Goal: Task Accomplishment & Management: Complete application form

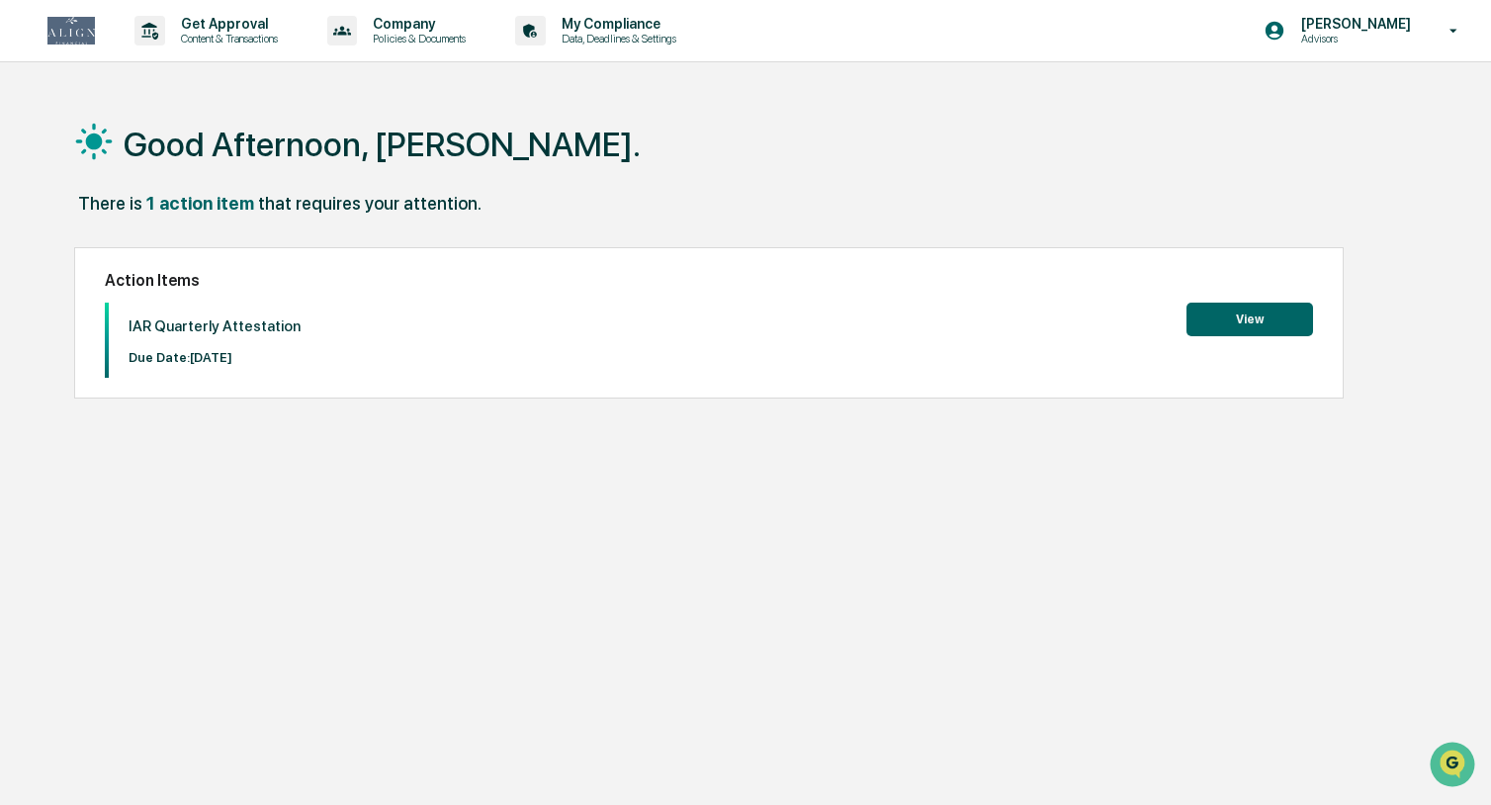
click at [1257, 322] on button "View" at bounding box center [1250, 320] width 127 height 34
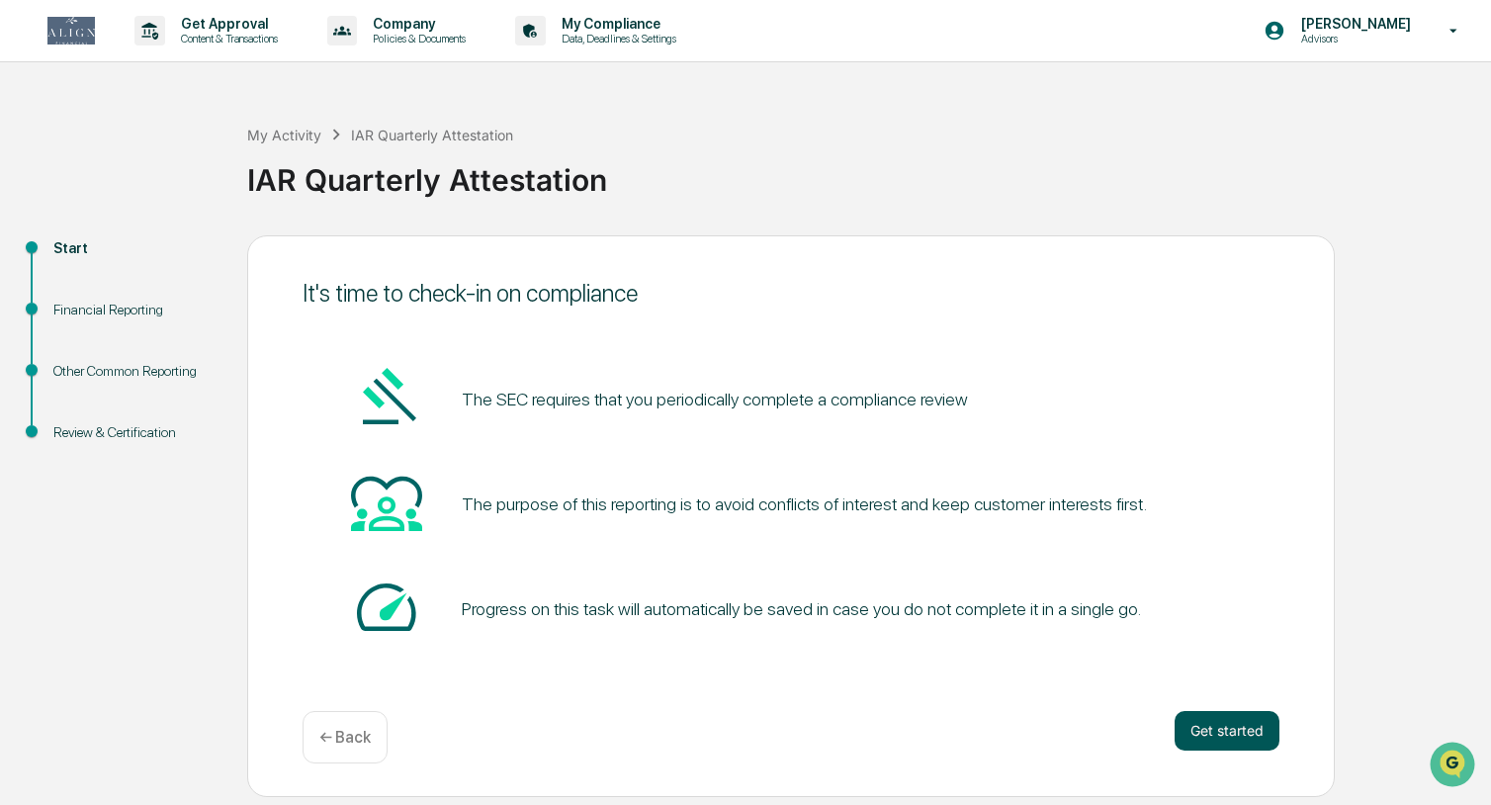
click at [1221, 729] on button "Get started" at bounding box center [1227, 731] width 105 height 40
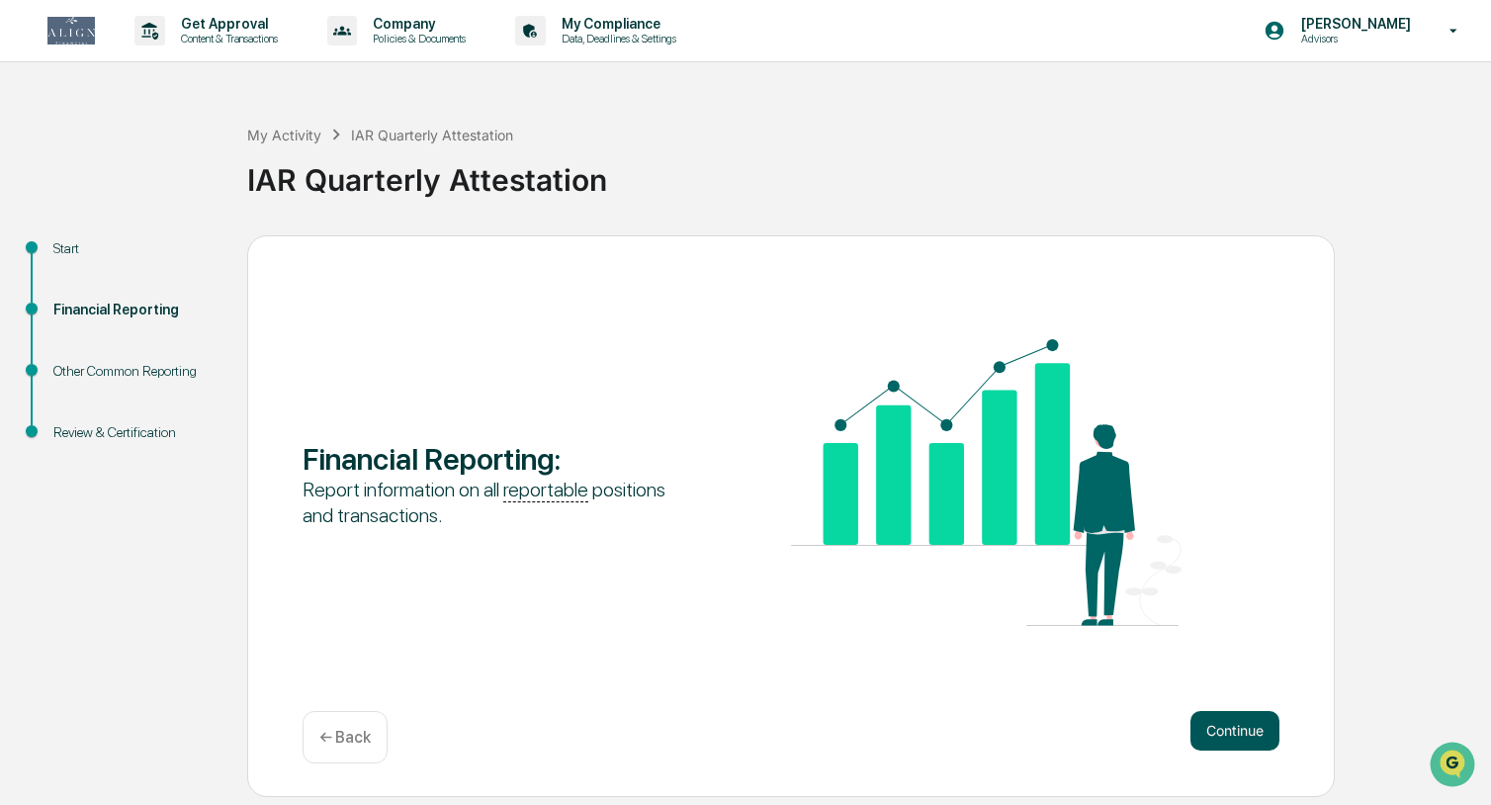
click at [1225, 734] on button "Continue" at bounding box center [1234, 731] width 89 height 40
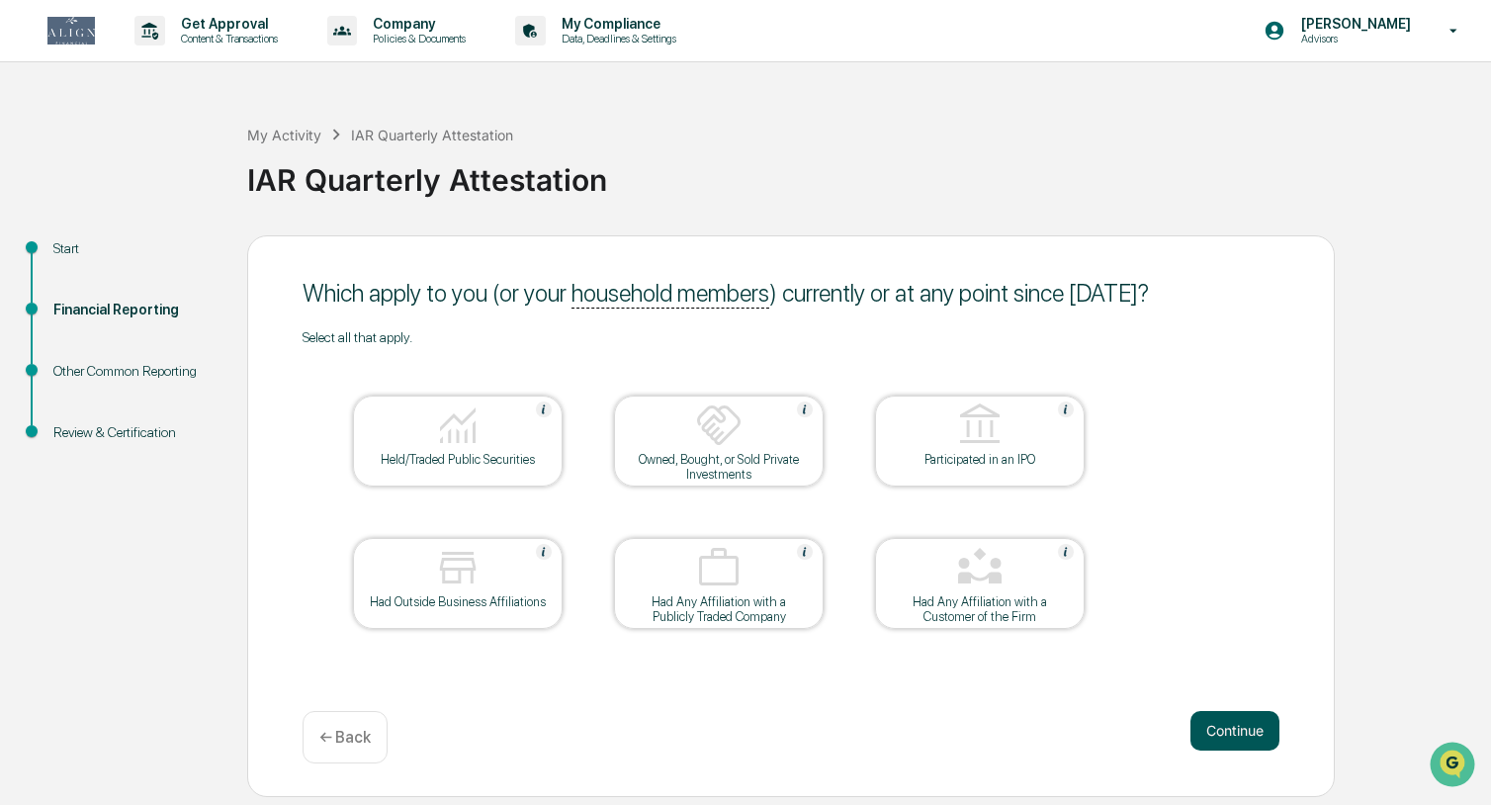
click at [1243, 742] on button "Continue" at bounding box center [1234, 731] width 89 height 40
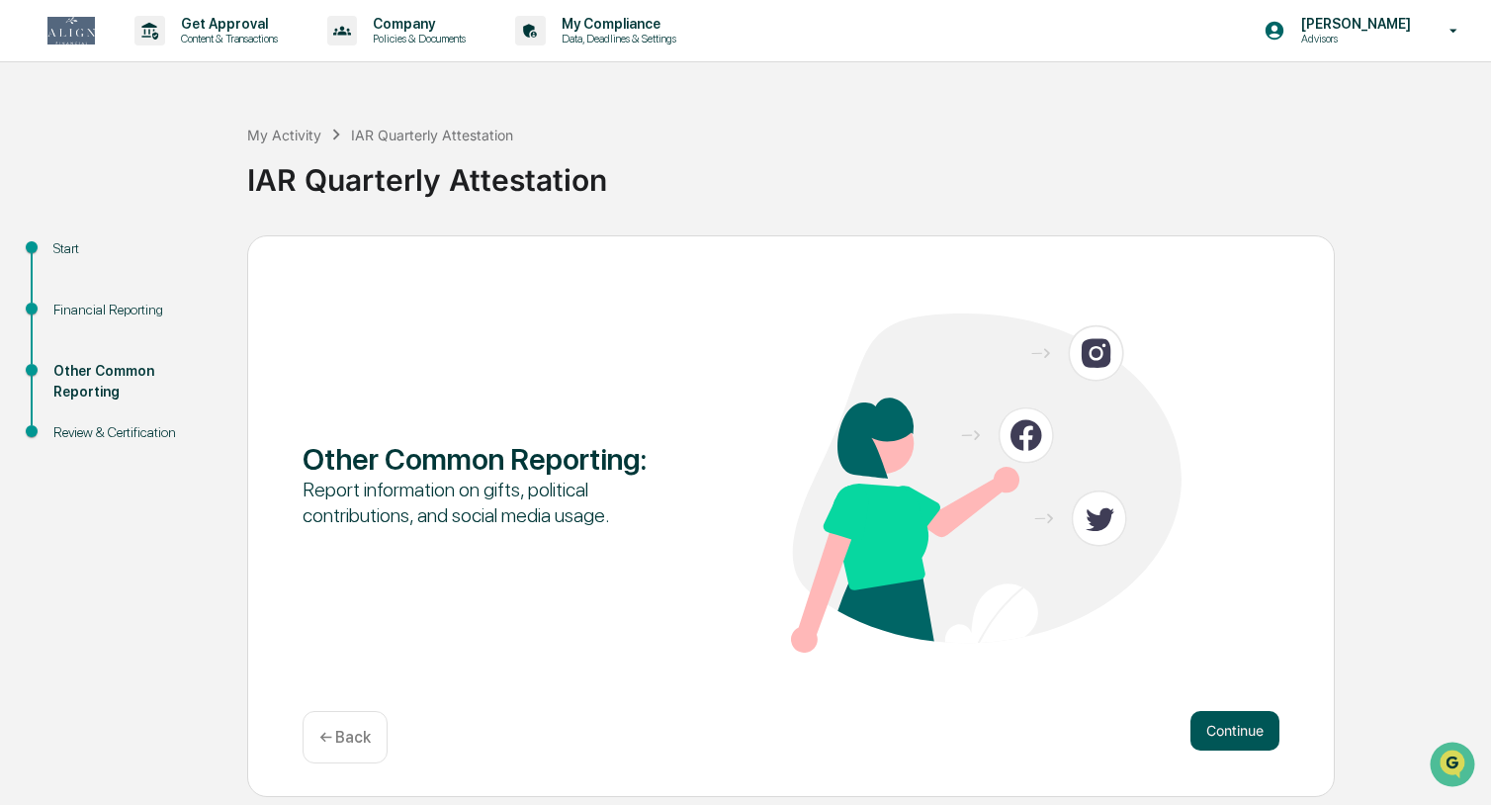
click at [1234, 727] on button "Continue" at bounding box center [1234, 731] width 89 height 40
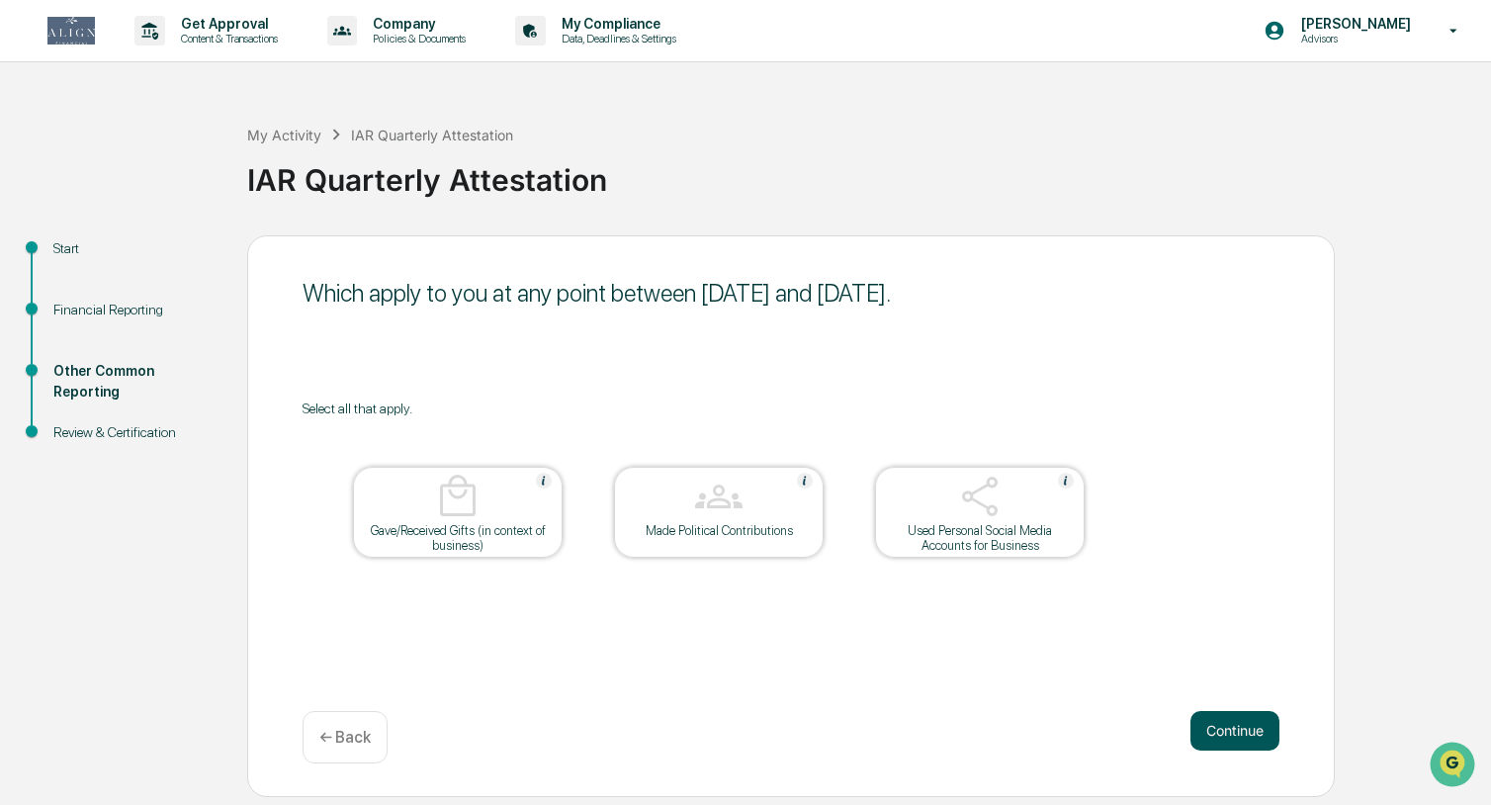
click at [1226, 734] on button "Continue" at bounding box center [1234, 731] width 89 height 40
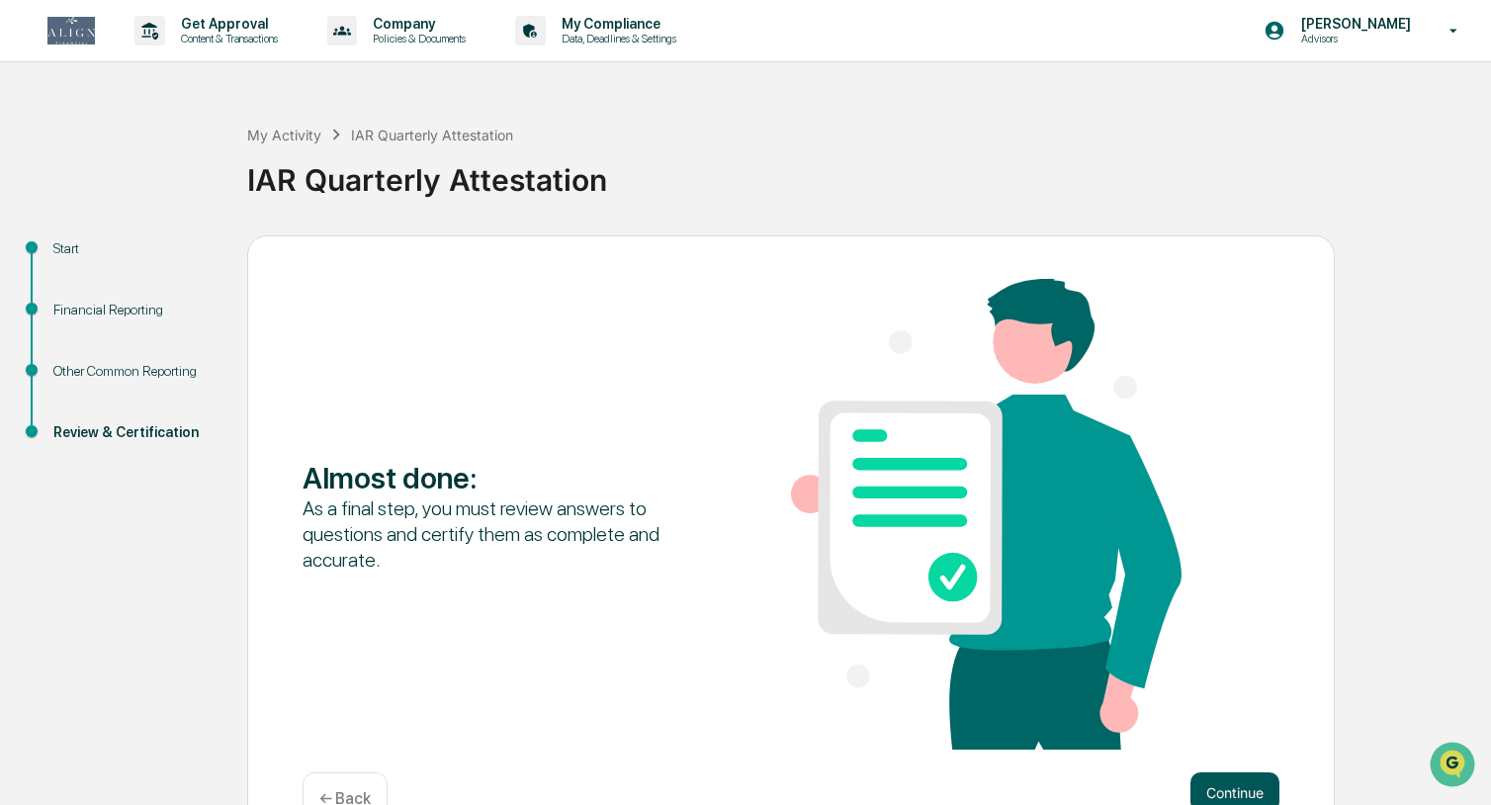
click at [1238, 782] on button "Continue" at bounding box center [1234, 792] width 89 height 40
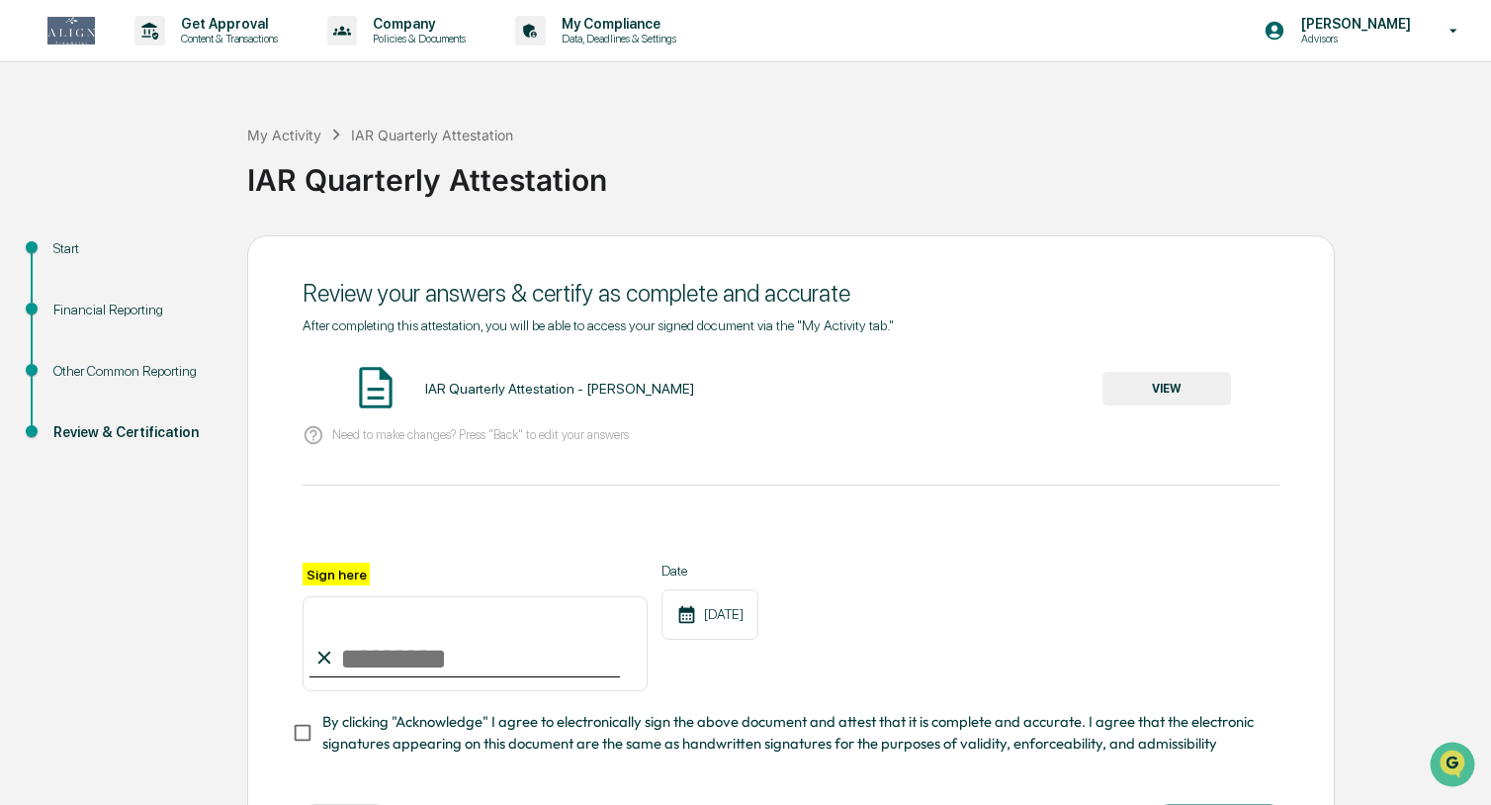
click at [430, 662] on input "Sign here" at bounding box center [475, 643] width 345 height 95
type input "*********"
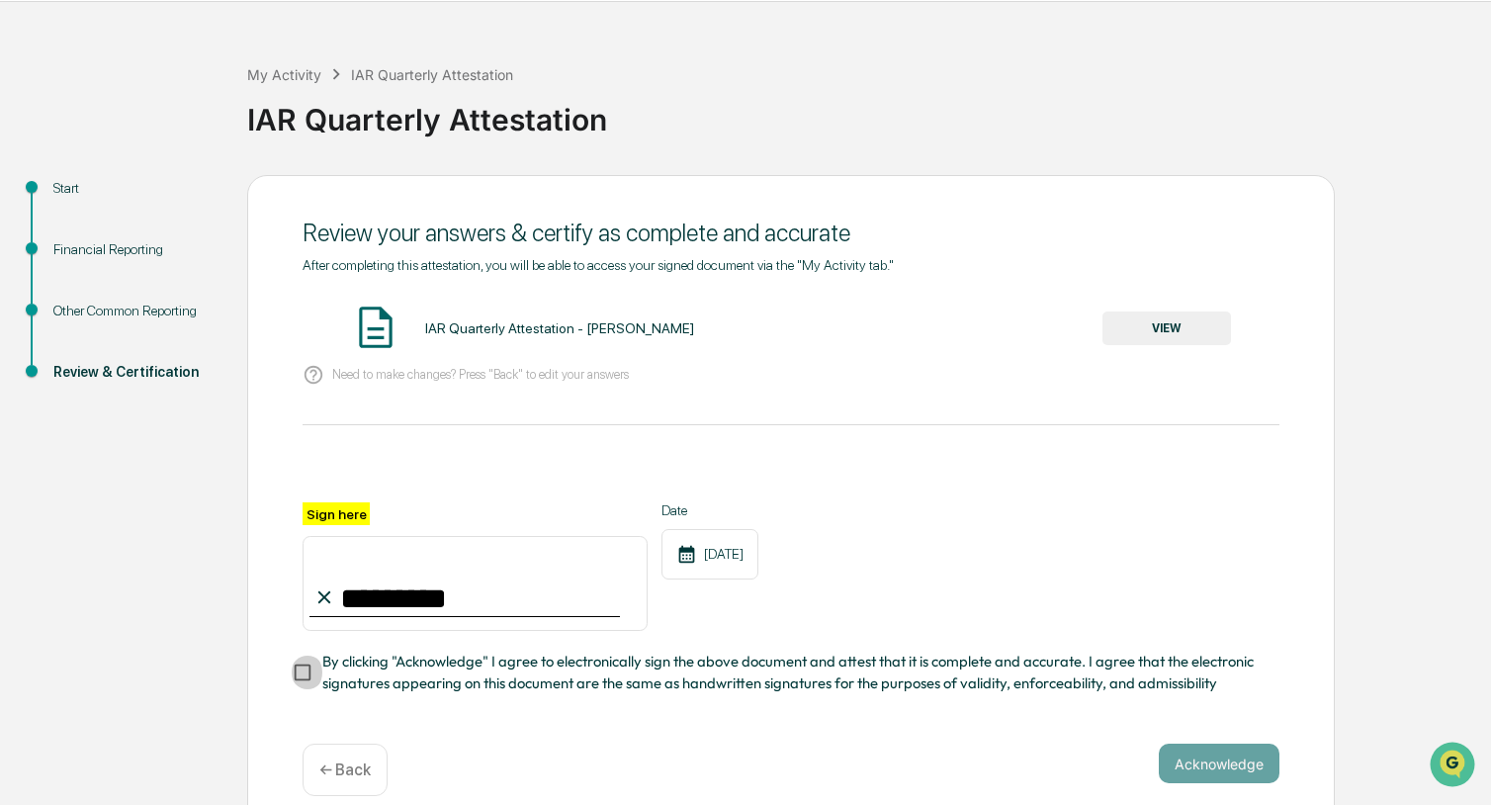
scroll to position [63, 0]
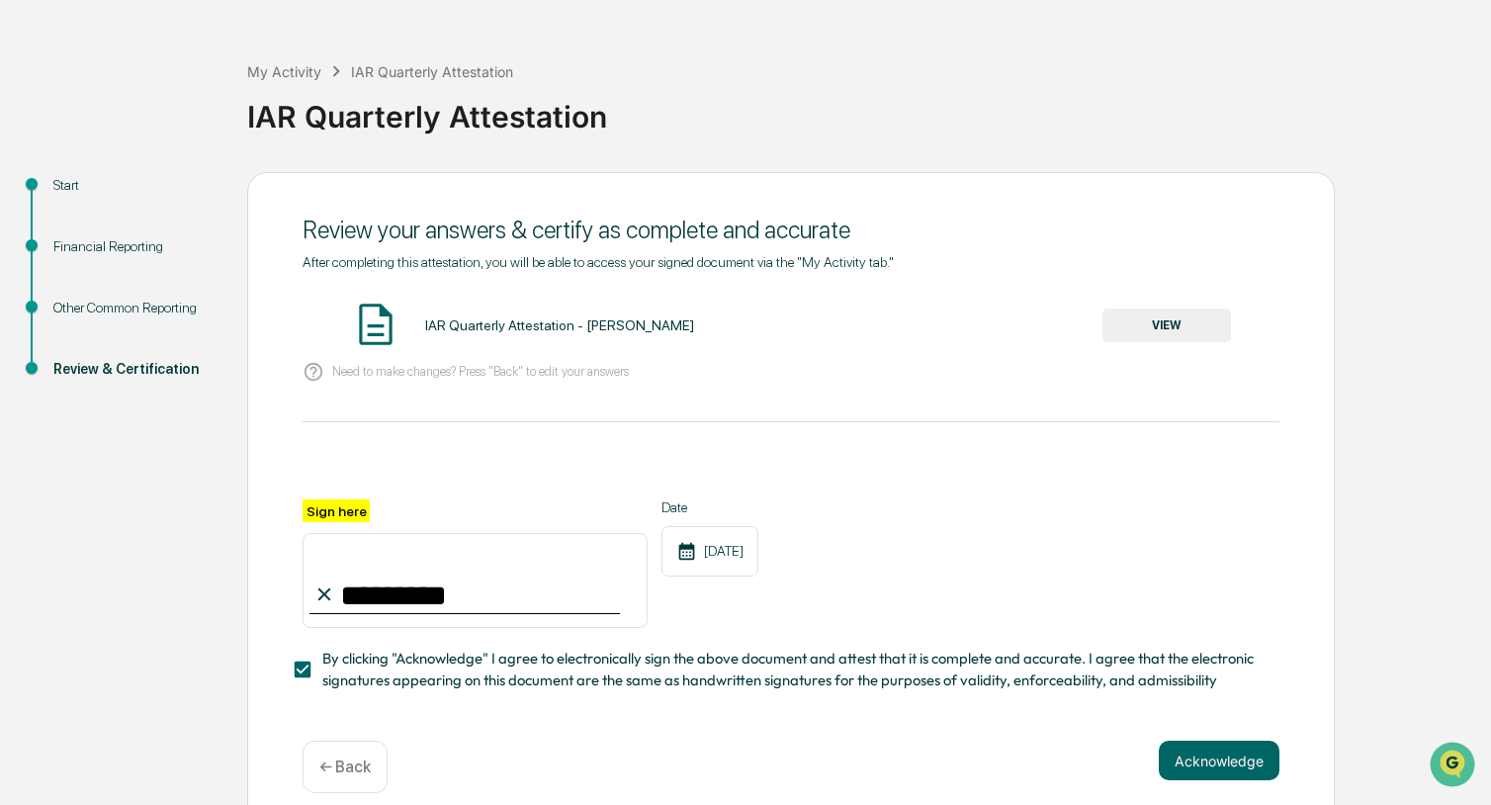
click at [1217, 756] on button "Acknowledge" at bounding box center [1219, 761] width 121 height 40
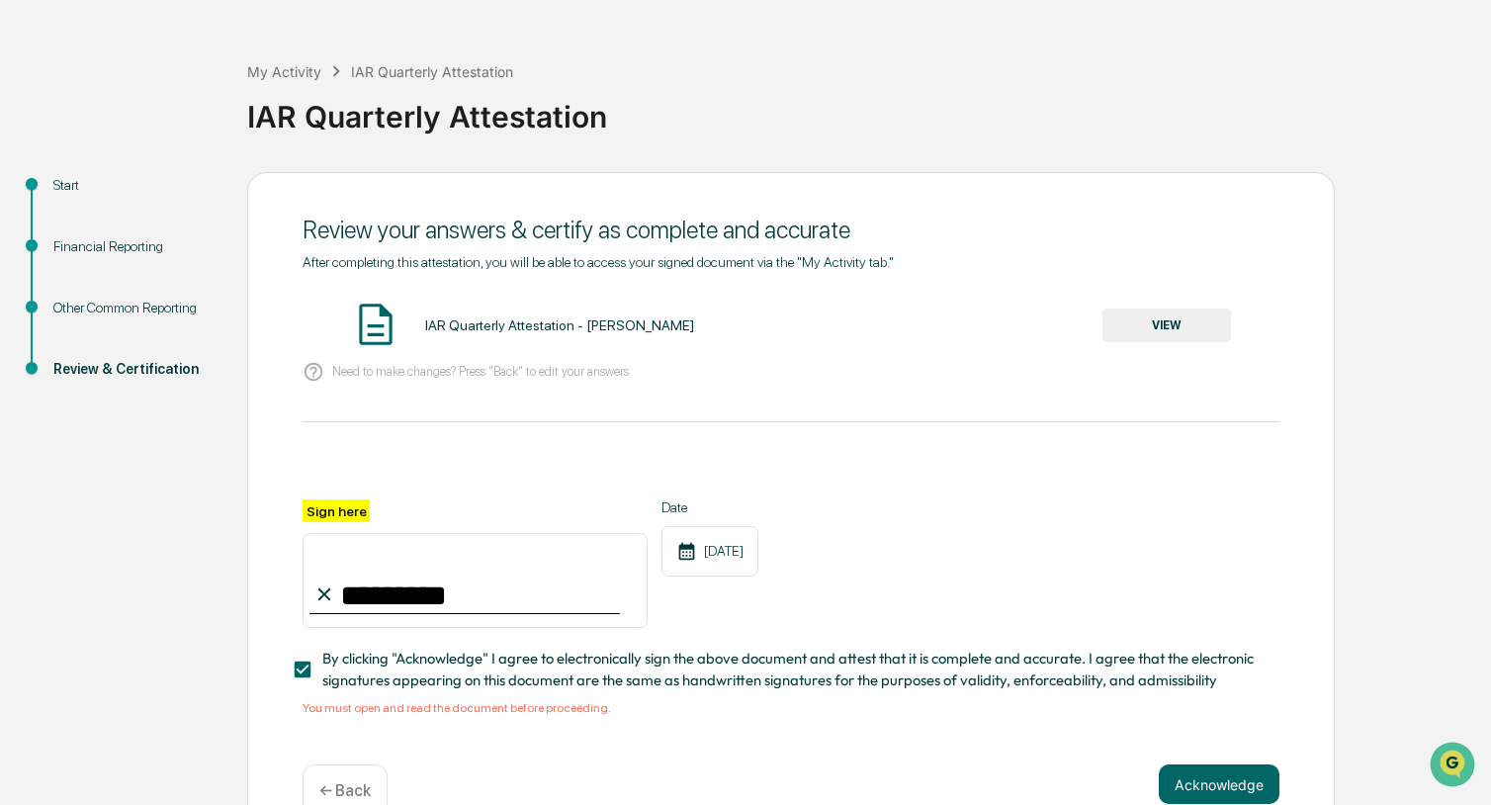
click at [1135, 324] on button "VIEW" at bounding box center [1166, 326] width 129 height 34
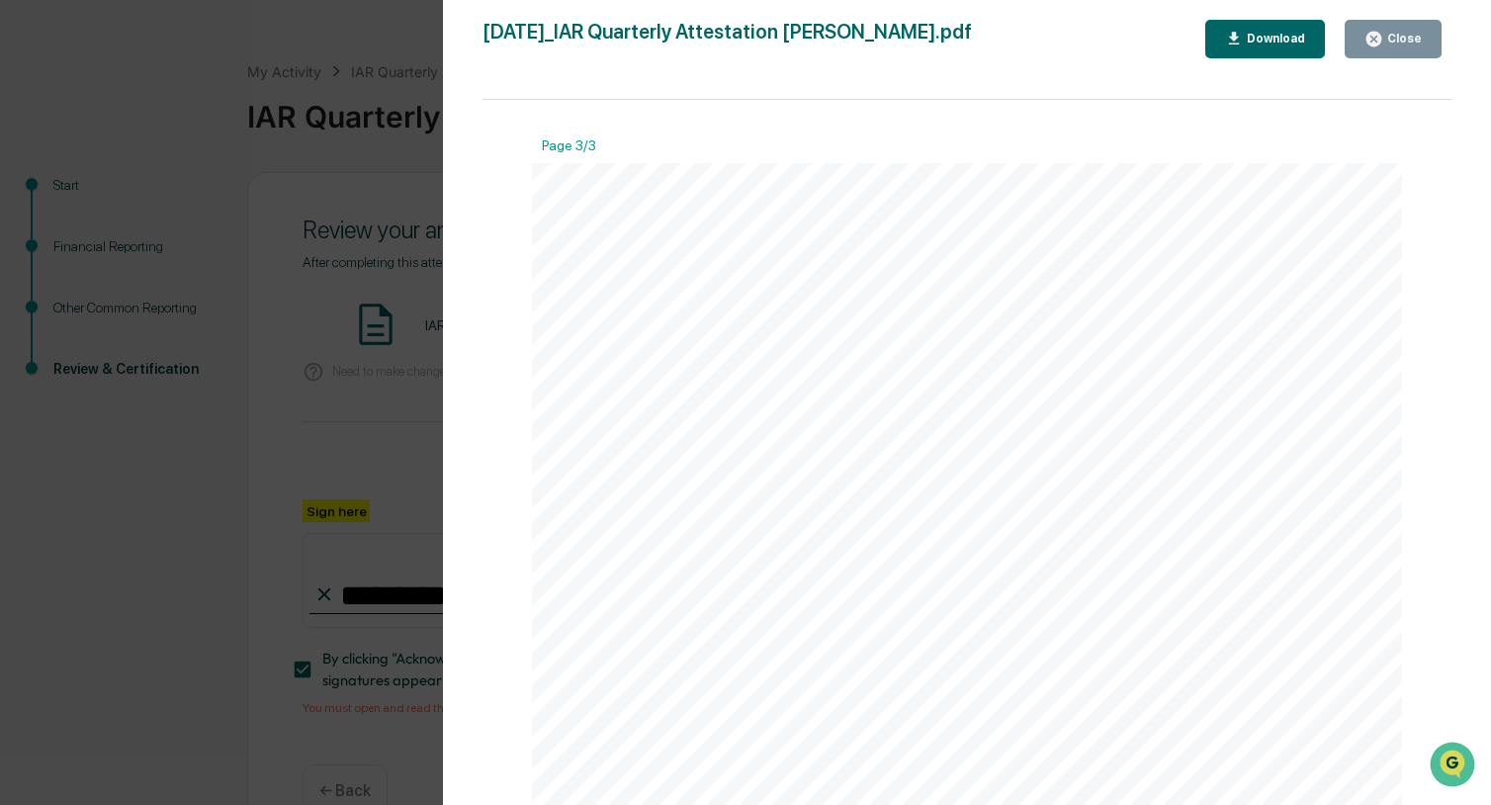
scroll to position [2597, 0]
click at [1388, 40] on div "Close" at bounding box center [1402, 39] width 39 height 14
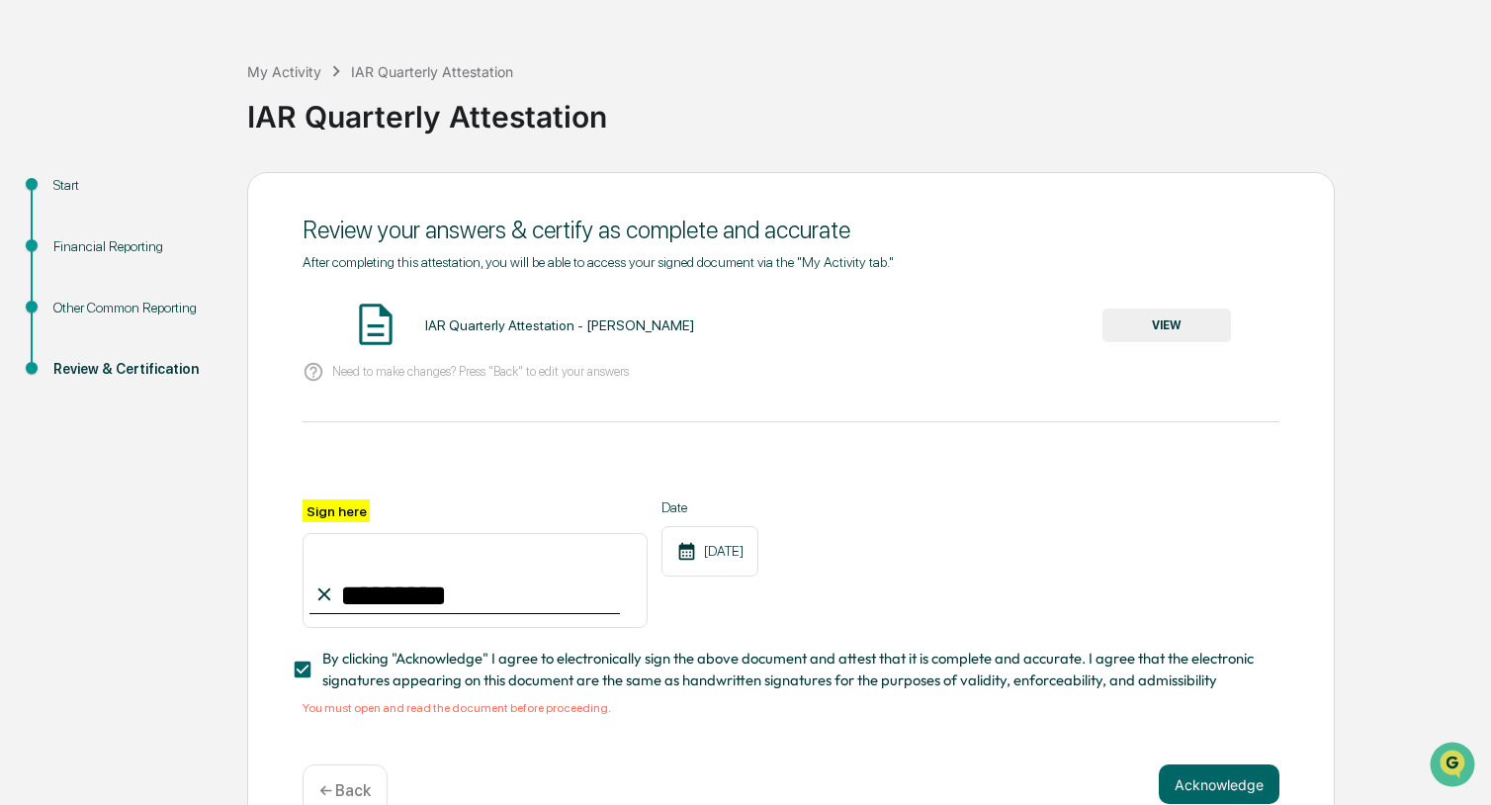
scroll to position [108, 0]
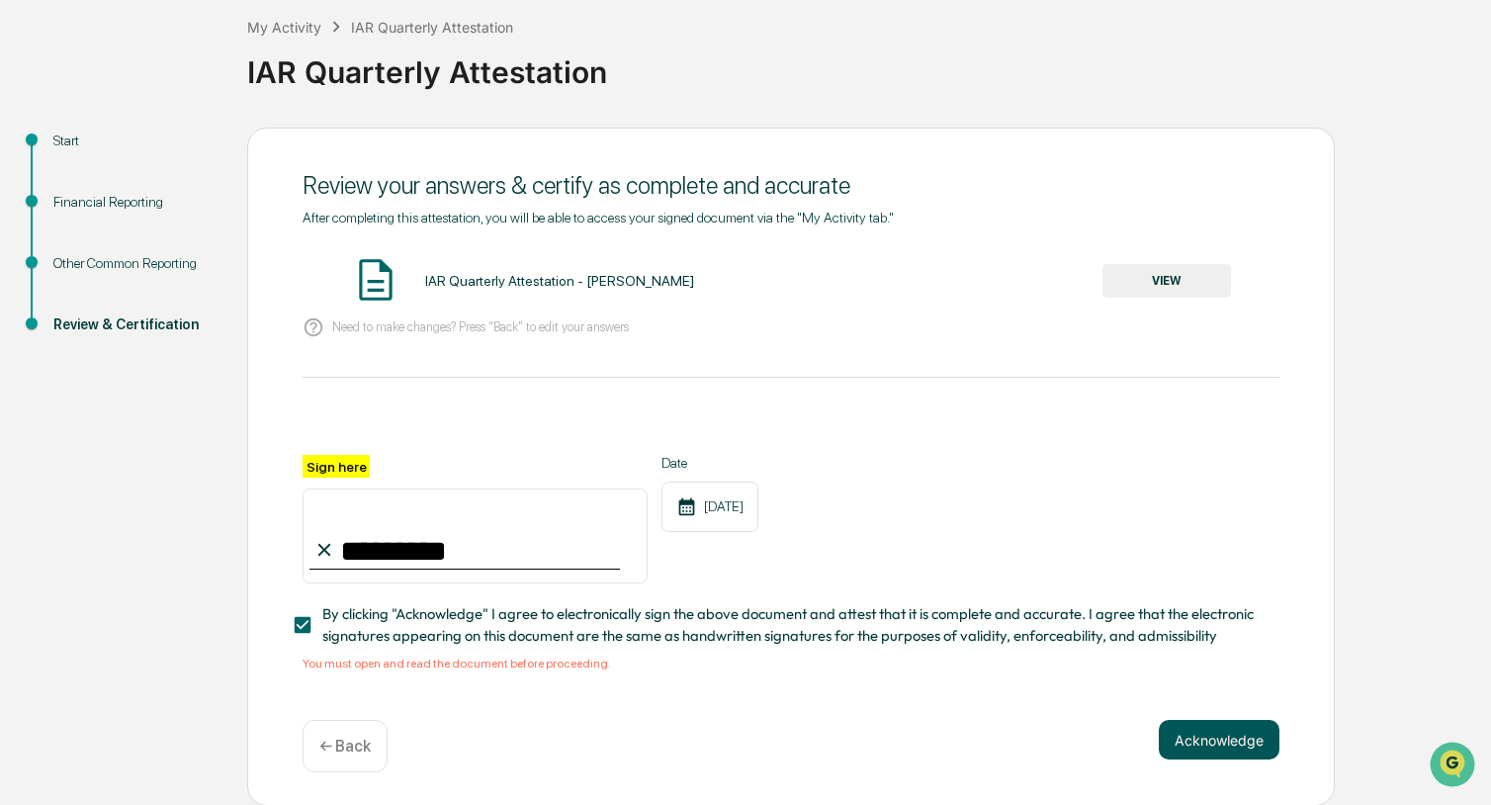
click at [1211, 744] on button "Acknowledge" at bounding box center [1219, 740] width 121 height 40
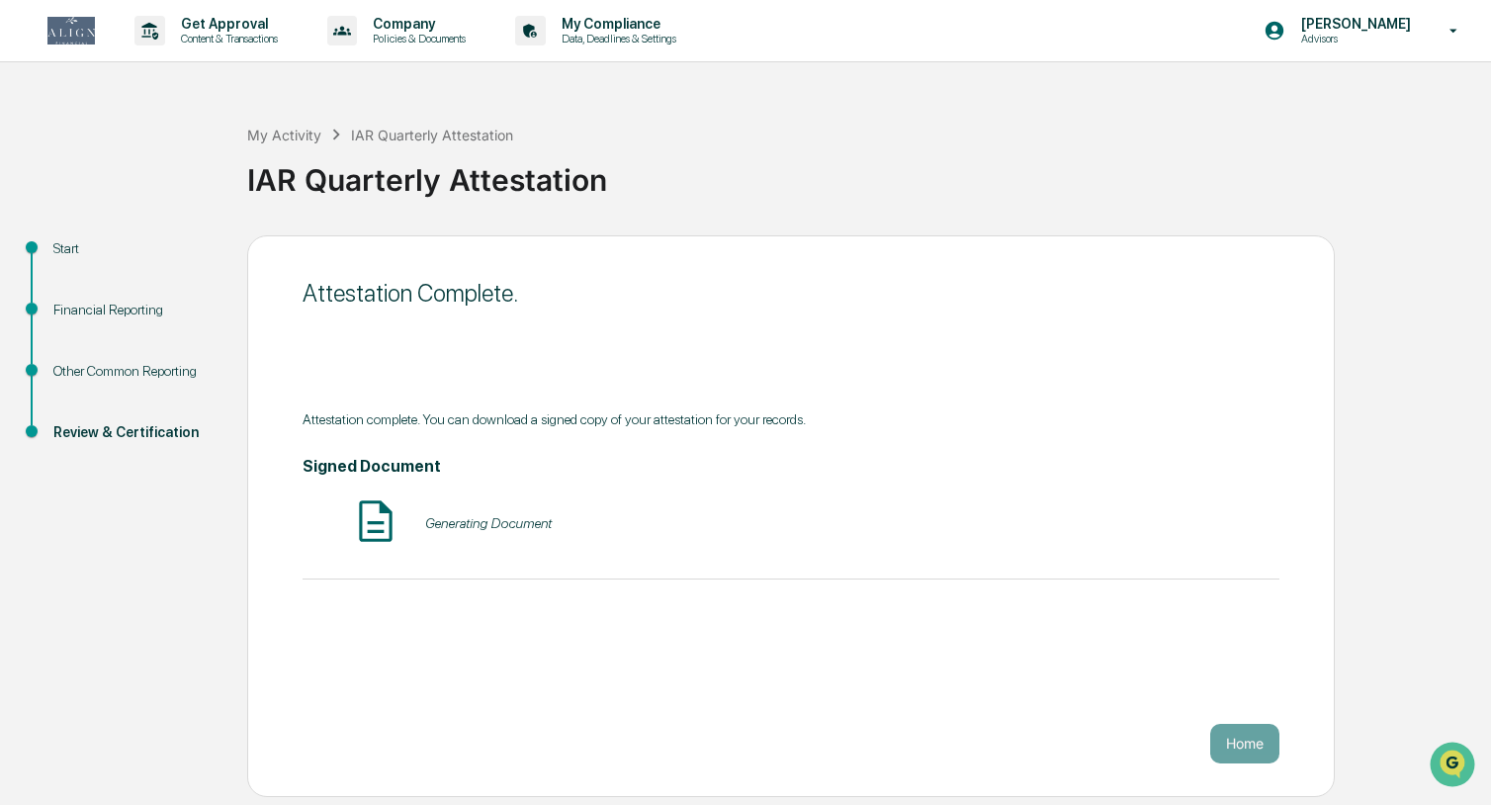
scroll to position [0, 0]
click at [1231, 746] on button "Home" at bounding box center [1244, 744] width 69 height 40
